Goal: Navigation & Orientation: Find specific page/section

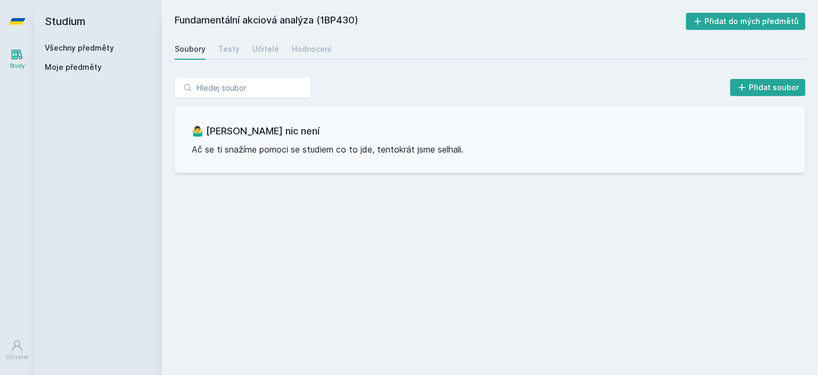
click at [59, 50] on link "Všechny předměty" at bounding box center [79, 47] width 69 height 9
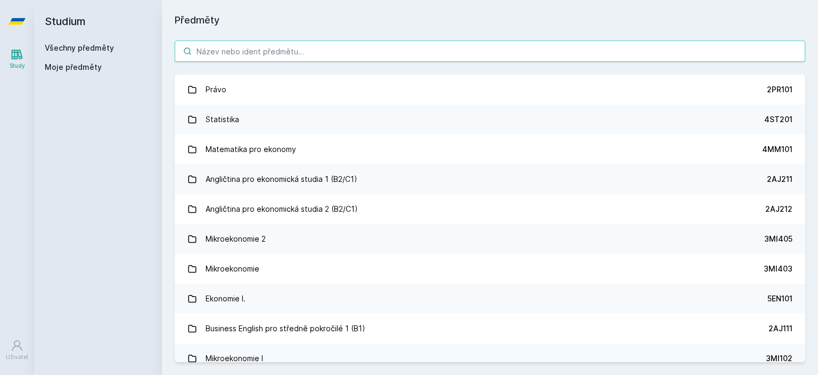
click at [267, 58] on input "search" at bounding box center [490, 50] width 631 height 21
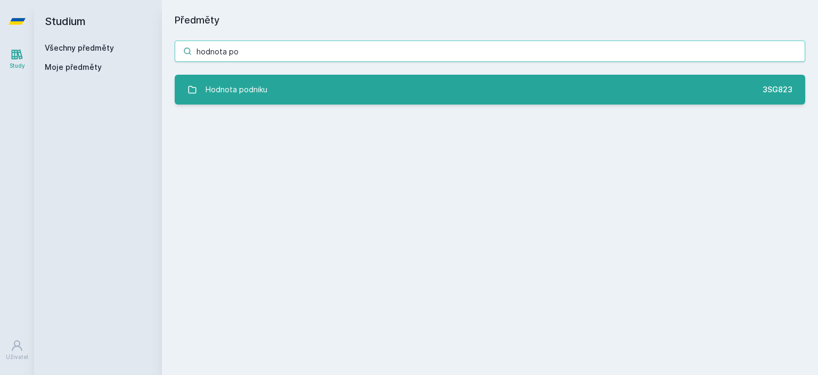
type input "hodnota po"
click at [263, 85] on div "Hodnota podniku" at bounding box center [237, 89] width 62 height 21
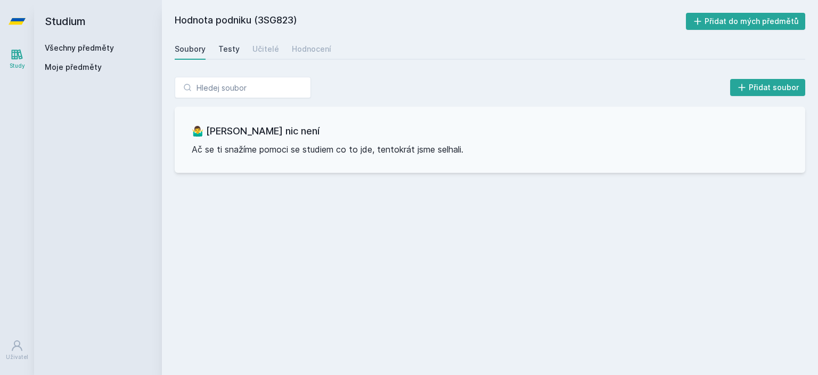
click at [223, 48] on div "Testy" at bounding box center [228, 49] width 21 height 11
click at [265, 51] on div "Učitelé" at bounding box center [266, 49] width 27 height 11
click at [305, 53] on div "Hodnocení" at bounding box center [311, 49] width 39 height 11
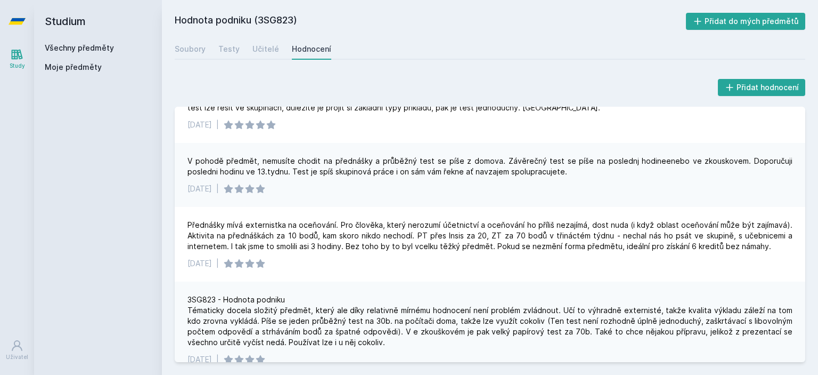
scroll to position [43, 0]
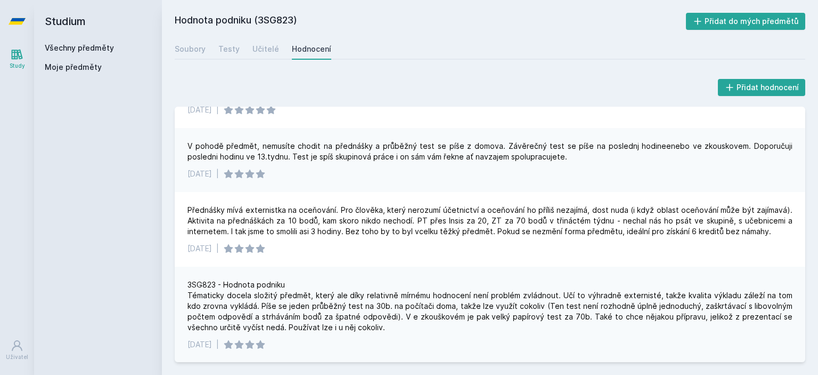
click at [68, 46] on link "Všechny předměty" at bounding box center [79, 47] width 69 height 9
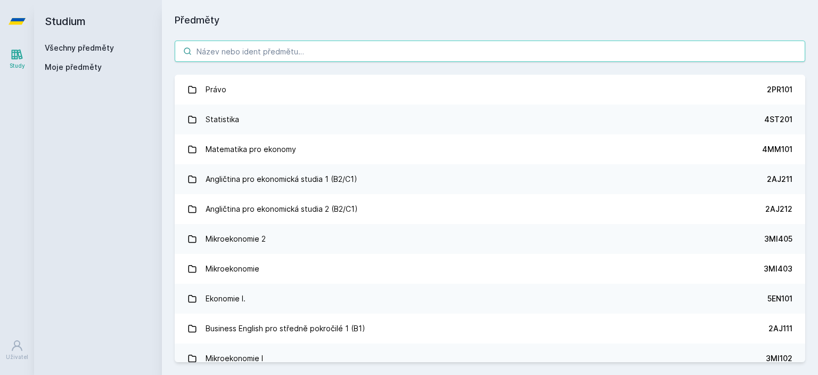
click at [215, 54] on input "search" at bounding box center [490, 50] width 631 height 21
paste input "1BP404"
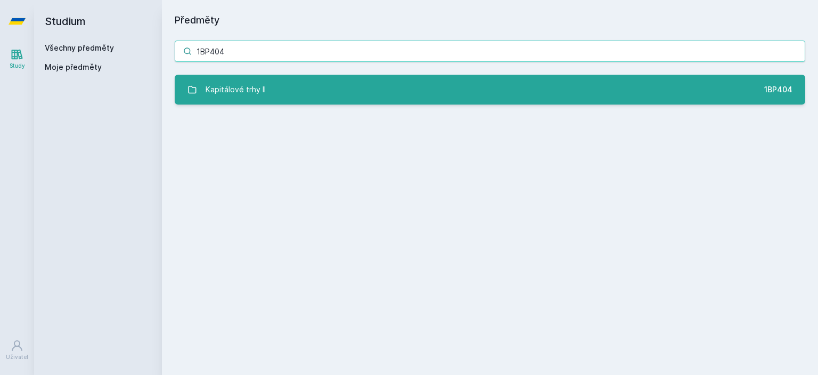
type input "1BP404"
click at [246, 91] on div "Kapitálové trhy II" at bounding box center [236, 89] width 60 height 21
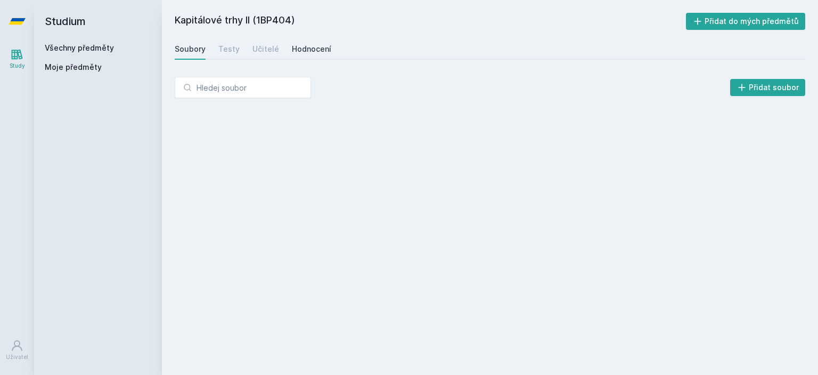
click at [320, 48] on div "Hodnocení" at bounding box center [311, 49] width 39 height 11
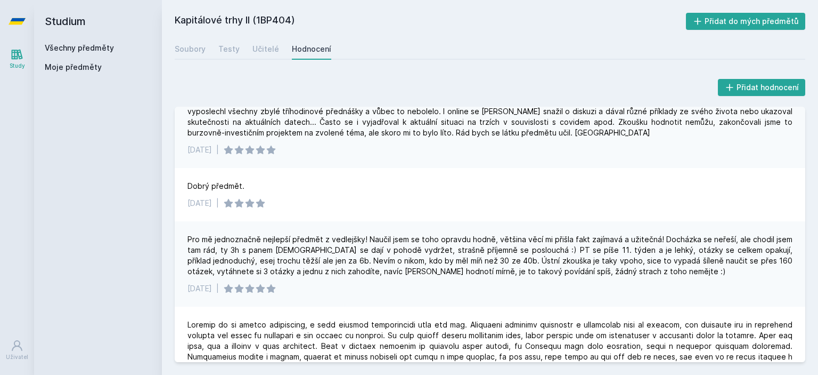
scroll to position [266, 0]
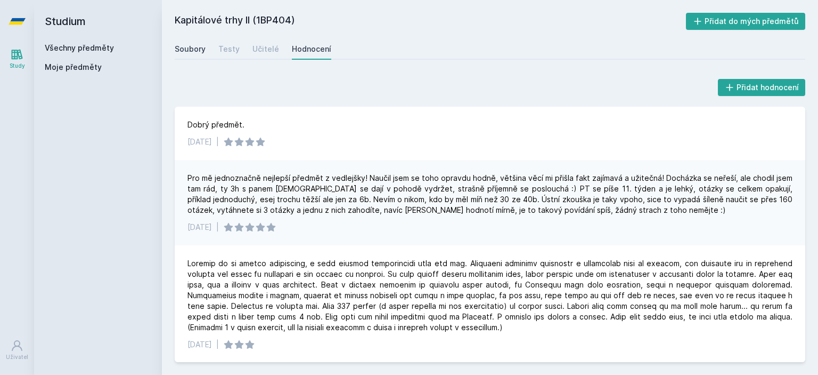
click at [197, 48] on div "Soubory" at bounding box center [190, 49] width 31 height 11
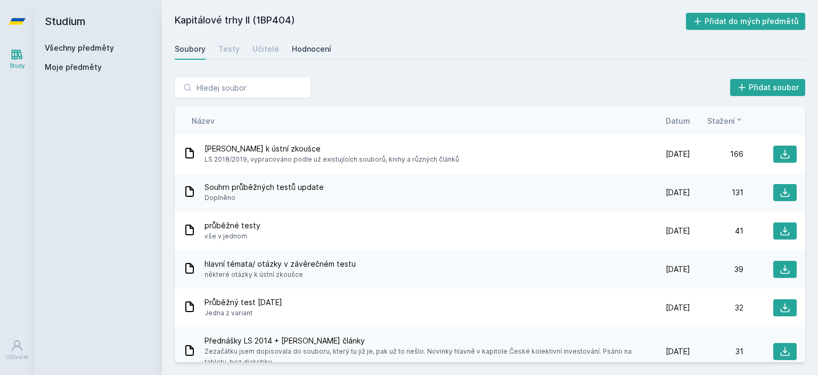
click at [306, 51] on div "Hodnocení" at bounding box center [311, 49] width 39 height 11
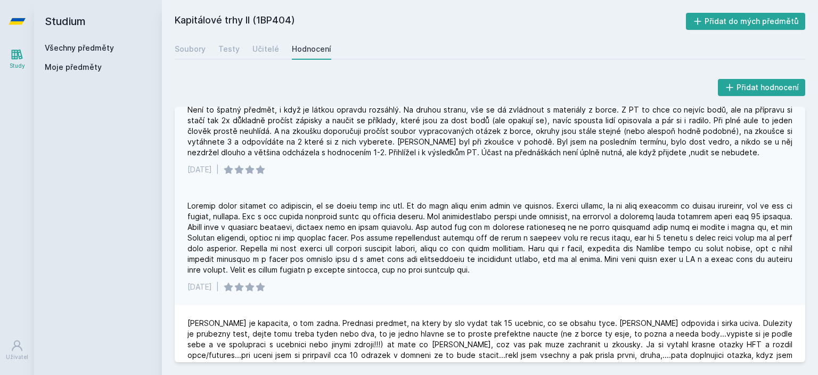
scroll to position [793, 0]
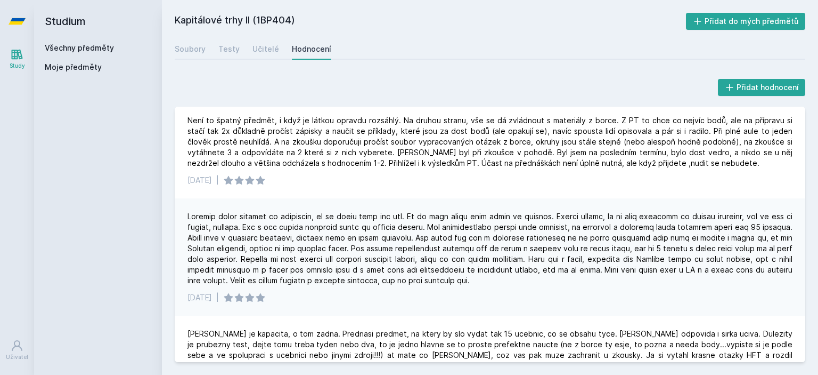
click at [98, 49] on link "Všechny předměty" at bounding box center [79, 47] width 69 height 9
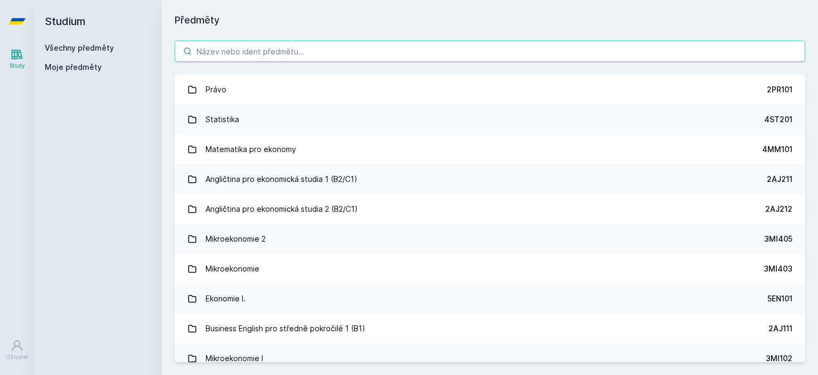
click at [262, 50] on input "search" at bounding box center [490, 50] width 631 height 21
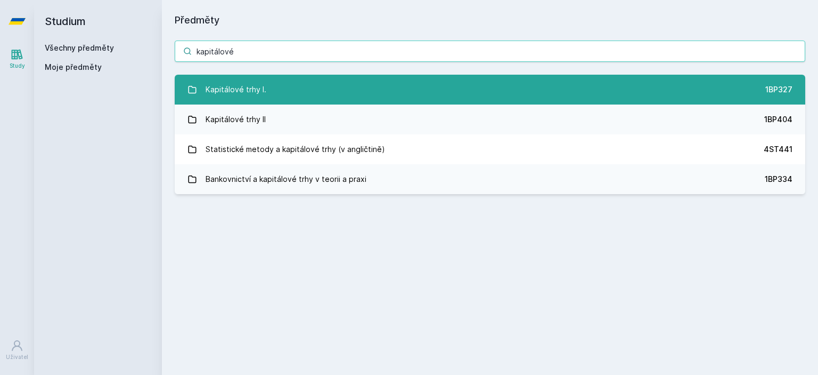
type input "kapitálové"
click at [484, 100] on link "Kapitálové trhy I. 1BP327" at bounding box center [490, 90] width 631 height 30
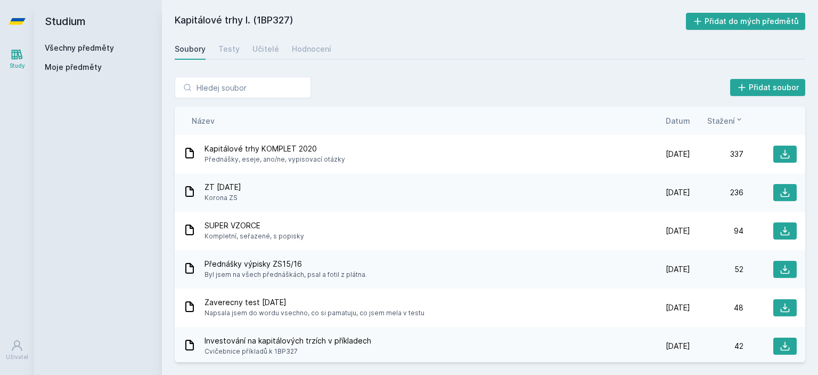
click at [323, 36] on div "Kapitálové trhy I. (1BP327) Přidat do mých předmětů [GEOGRAPHIC_DATA] Testy Uči…" at bounding box center [490, 187] width 631 height 349
click at [314, 48] on div "Hodnocení" at bounding box center [311, 49] width 39 height 11
